Goal: Information Seeking & Learning: Learn about a topic

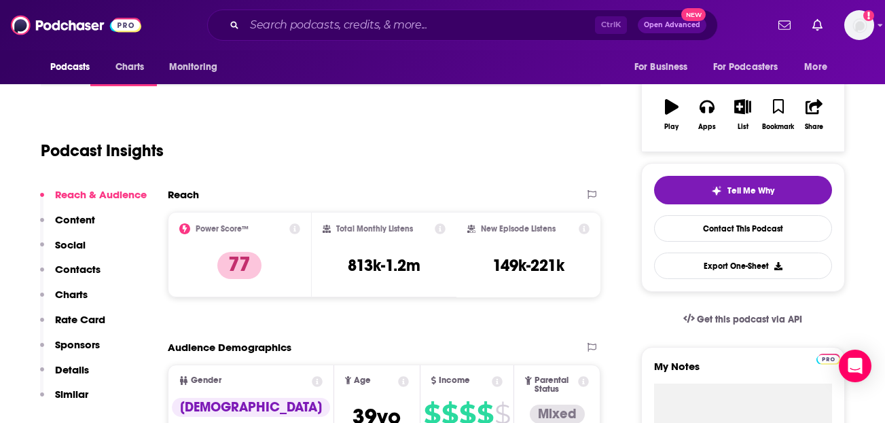
click at [187, 139] on div "Podcast Insights" at bounding box center [315, 142] width 549 height 69
click at [60, 70] on span "Podcasts" at bounding box center [70, 67] width 40 height 19
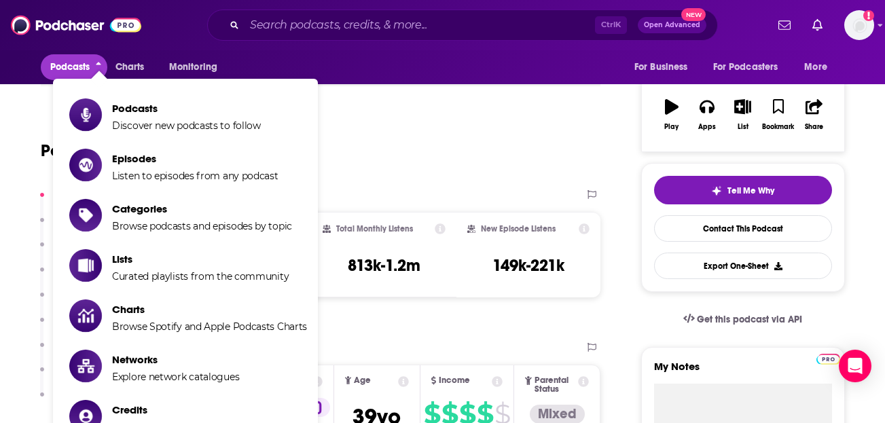
click at [398, 56] on div "Podcasts Charts Monitoring For Business For Podcasters More" at bounding box center [442, 67] width 869 height 34
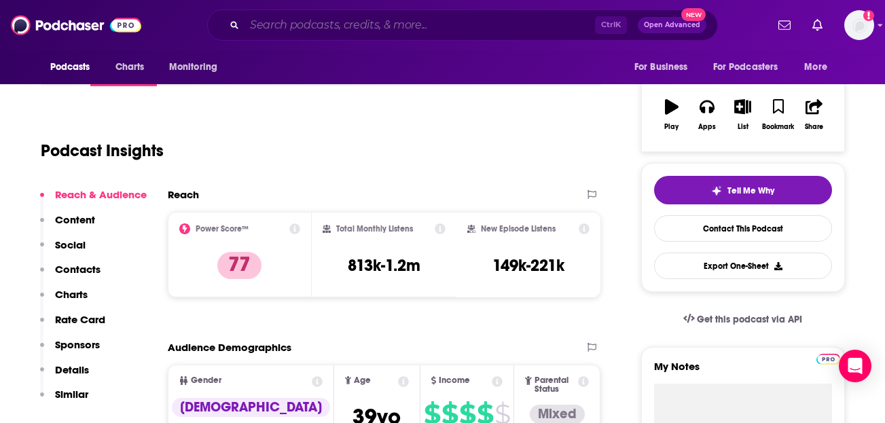
click at [283, 22] on input "Search podcasts, credits, & more..." at bounding box center [420, 25] width 350 height 22
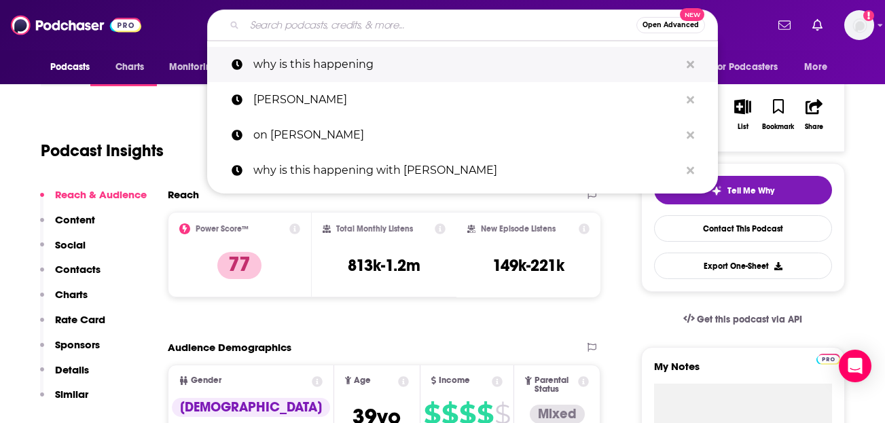
click at [295, 63] on p "why is this happening" at bounding box center [466, 64] width 427 height 35
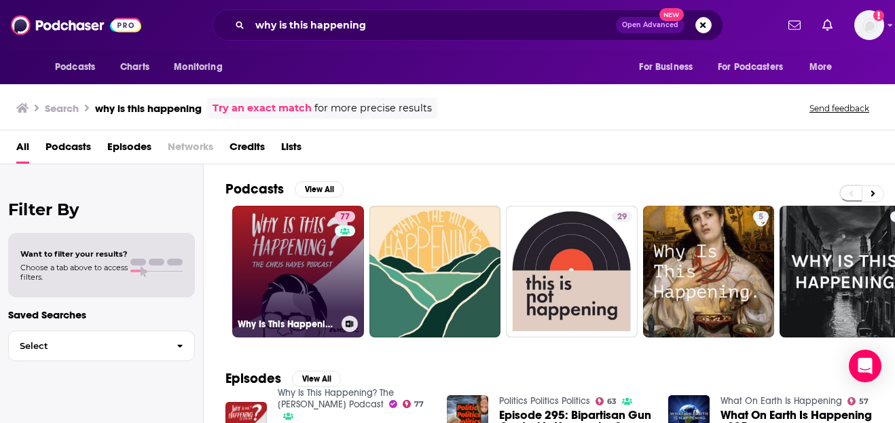
click at [261, 242] on link "77 Why Is This Happening? The [PERSON_NAME] Podcast" at bounding box center [298, 272] width 132 height 132
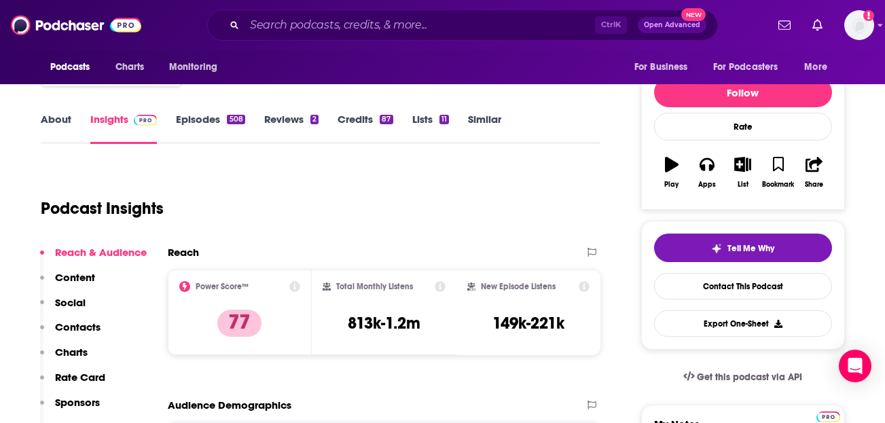
scroll to position [136, 0]
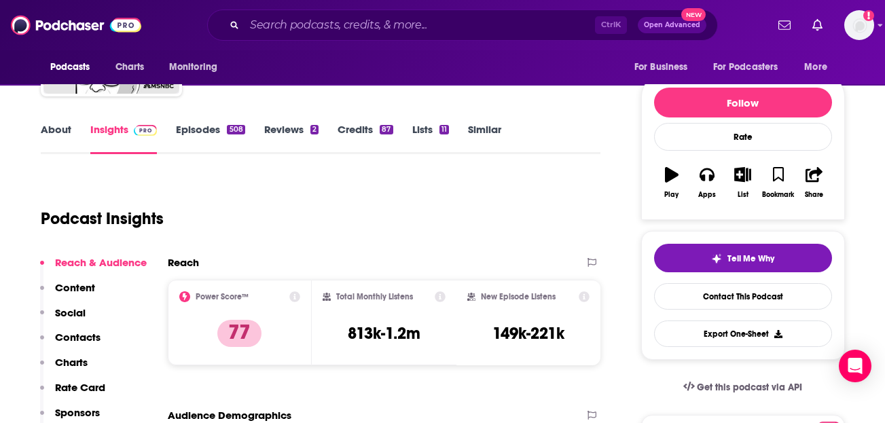
click at [59, 130] on link "About" at bounding box center [56, 138] width 31 height 31
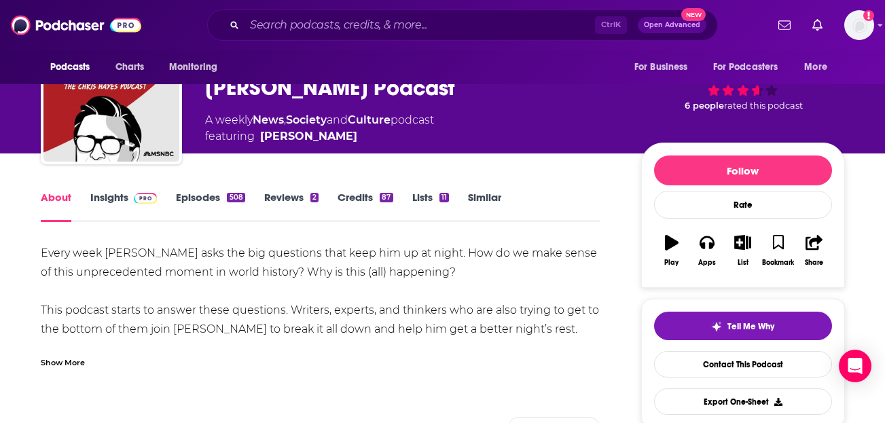
scroll to position [136, 0]
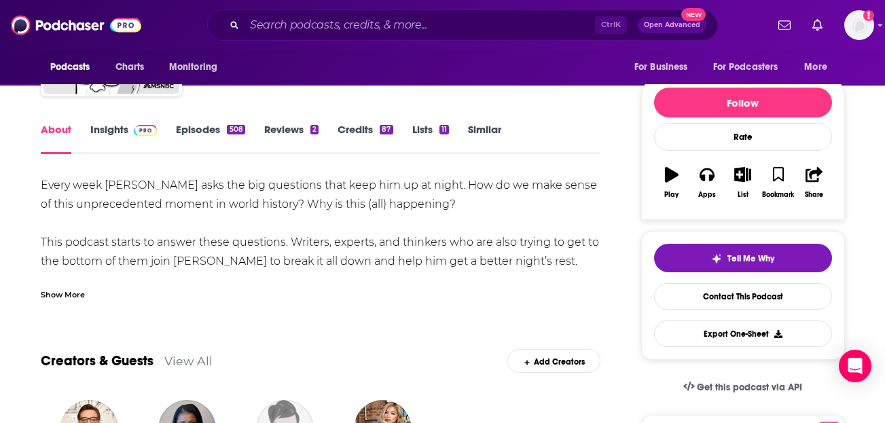
click at [69, 298] on div "Show More" at bounding box center [63, 293] width 44 height 13
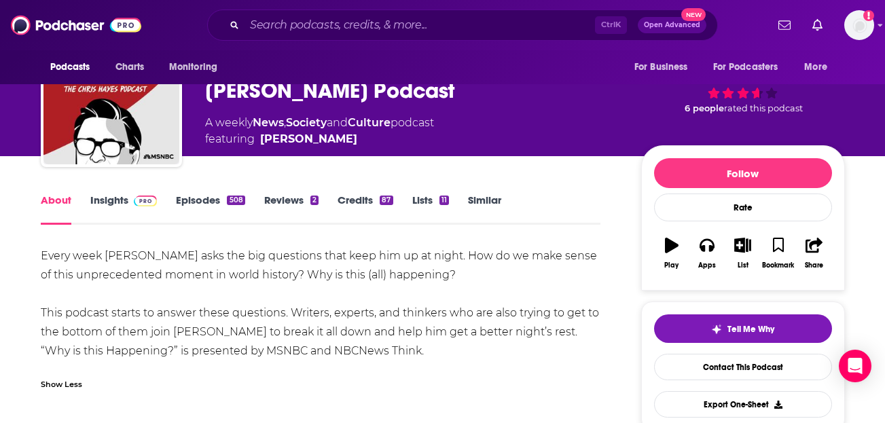
scroll to position [0, 0]
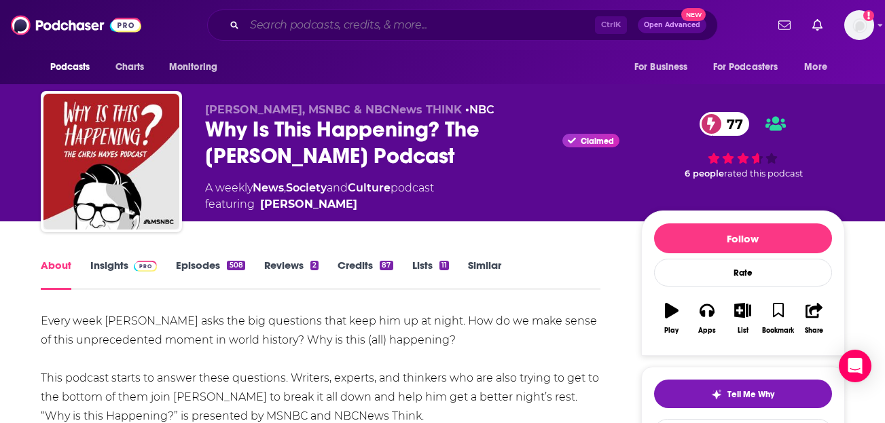
click at [304, 30] on input "Search podcasts, credits, & more..." at bounding box center [420, 25] width 350 height 22
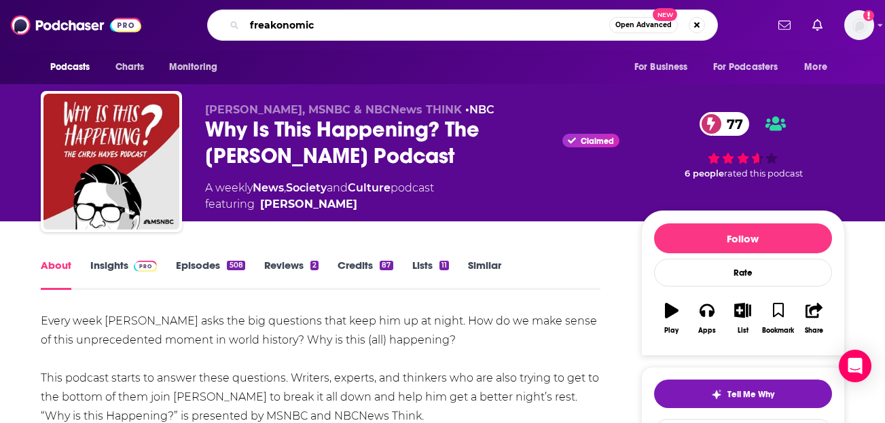
type input "freakonomics"
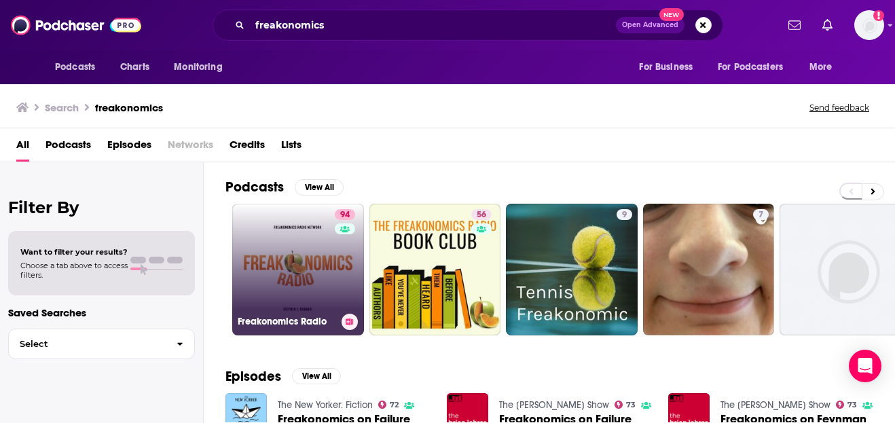
click at [294, 260] on link "94 Freakonomics Radio" at bounding box center [298, 270] width 132 height 132
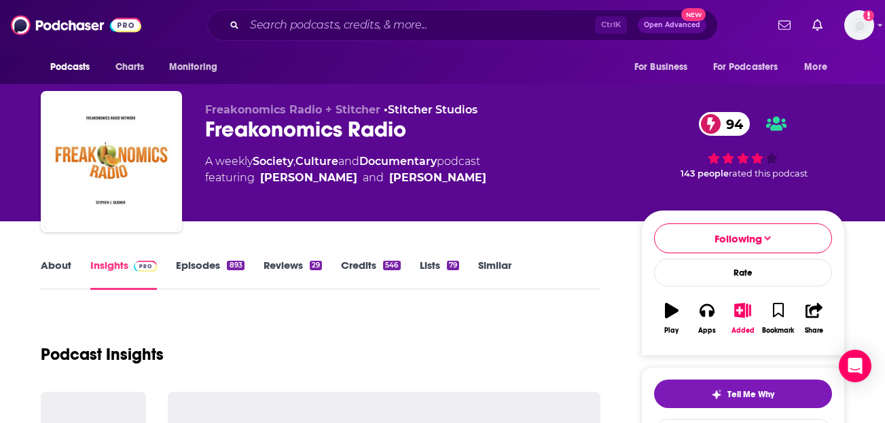
scroll to position [136, 0]
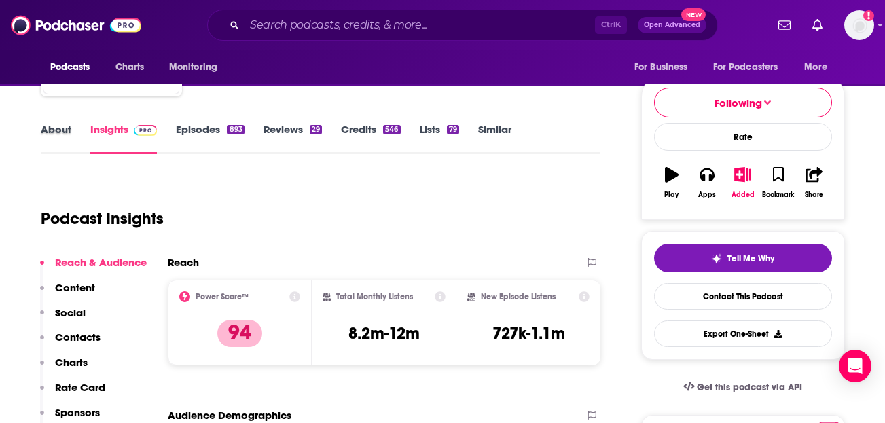
click at [71, 132] on div "About" at bounding box center [66, 138] width 50 height 31
click at [404, 204] on div "Podcast Insights" at bounding box center [315, 210] width 549 height 69
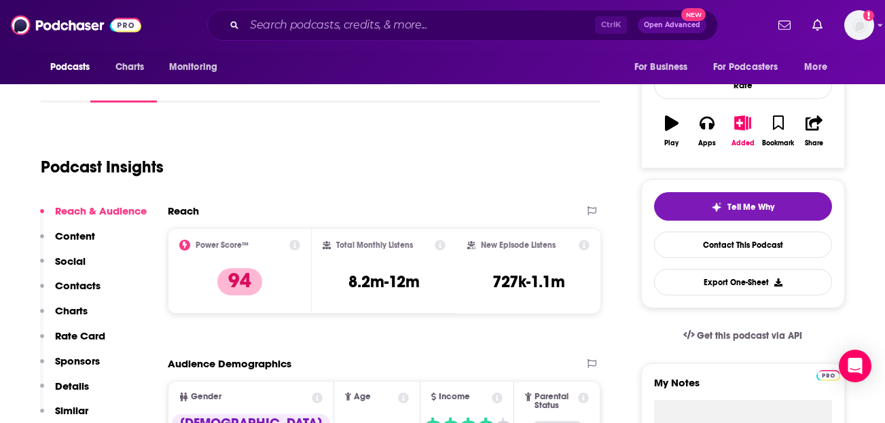
scroll to position [68, 0]
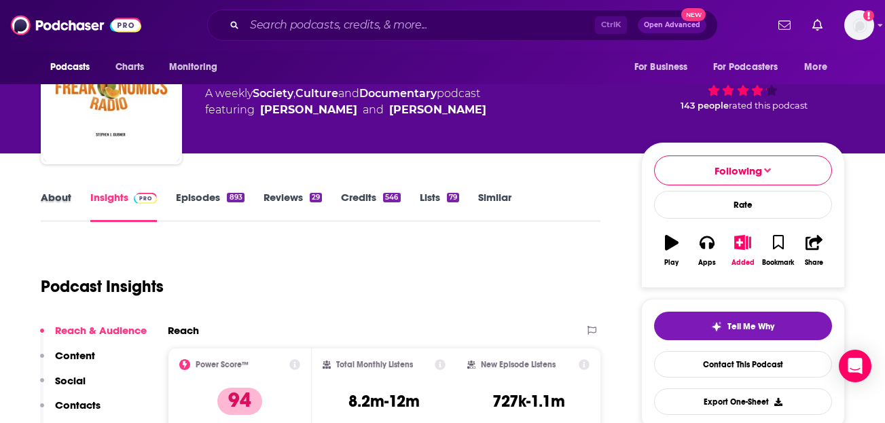
click at [77, 194] on div "About" at bounding box center [66, 206] width 50 height 31
click at [52, 205] on link "About" at bounding box center [56, 206] width 31 height 31
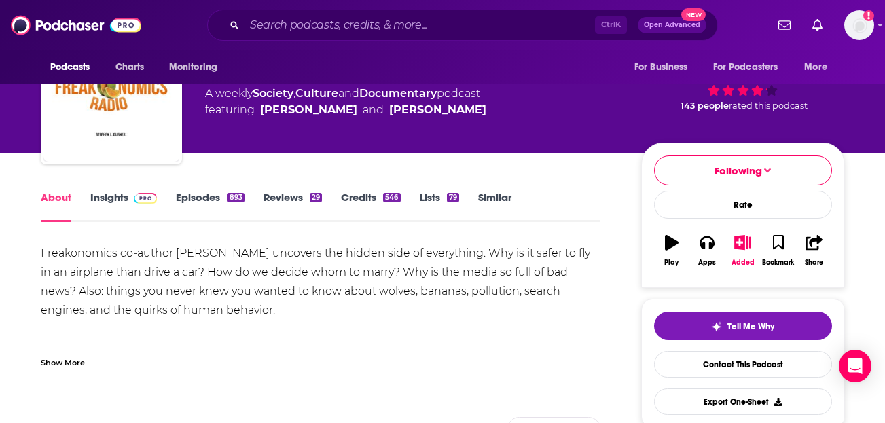
scroll to position [136, 0]
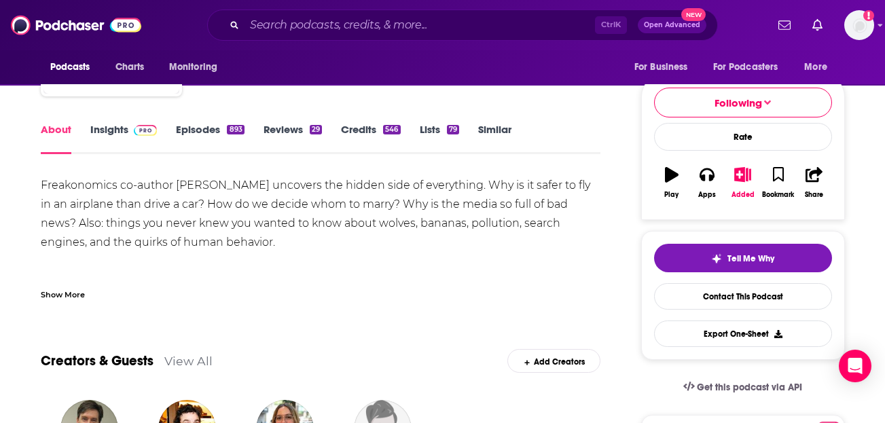
click at [77, 291] on div "Show More" at bounding box center [63, 293] width 44 height 13
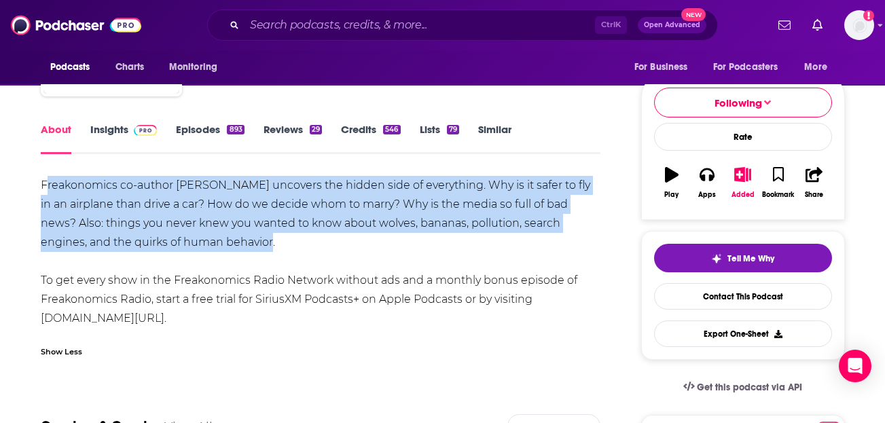
drag, startPoint x: 46, startPoint y: 185, endPoint x: 252, endPoint y: 234, distance: 211.4
click at [252, 234] on div "Freakonomics co-author [PERSON_NAME] uncovers the hidden side of everything. Wh…" at bounding box center [321, 252] width 560 height 152
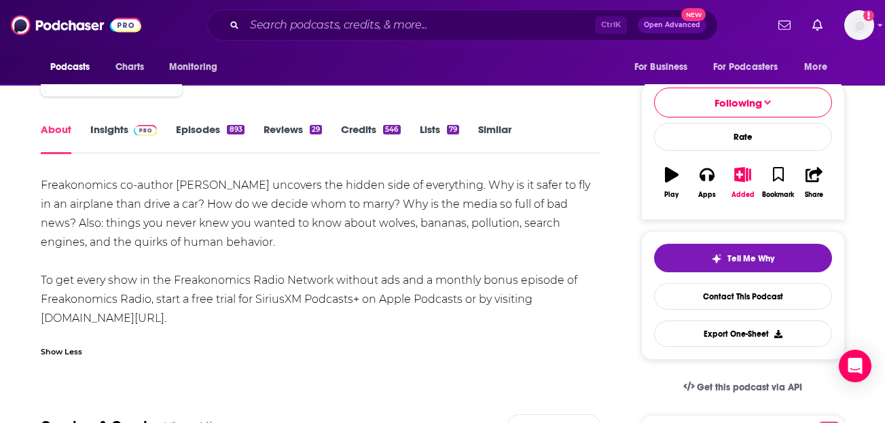
drag, startPoint x: 282, startPoint y: 241, endPoint x: 48, endPoint y: 192, distance: 238.8
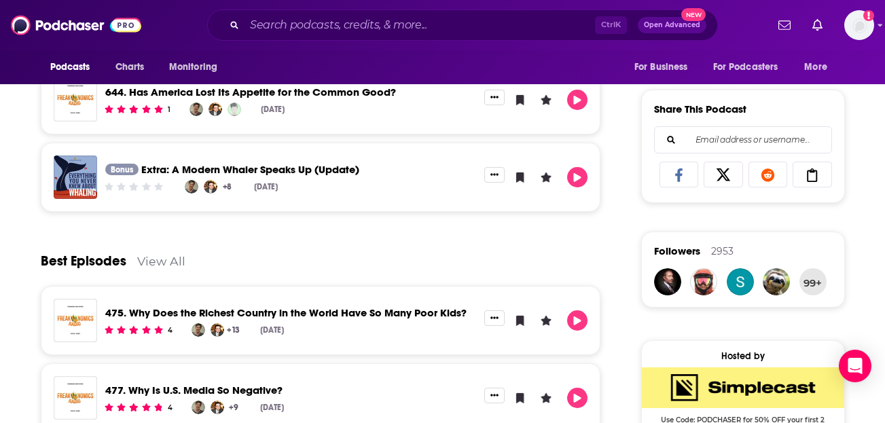
scroll to position [815, 0]
